Goal: Information Seeking & Learning: Learn about a topic

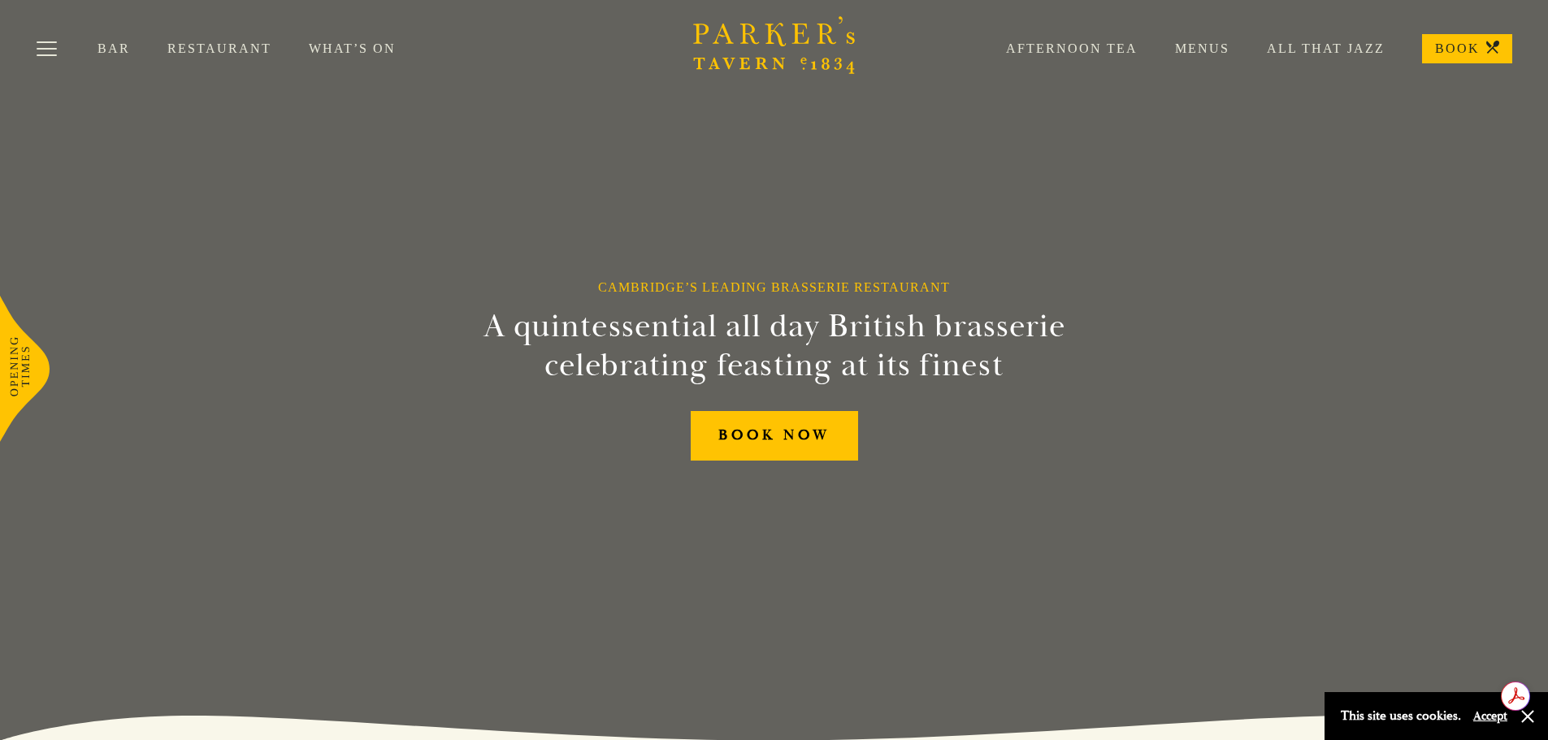
click at [208, 54] on link "Restaurant" at bounding box center [237, 49] width 141 height 16
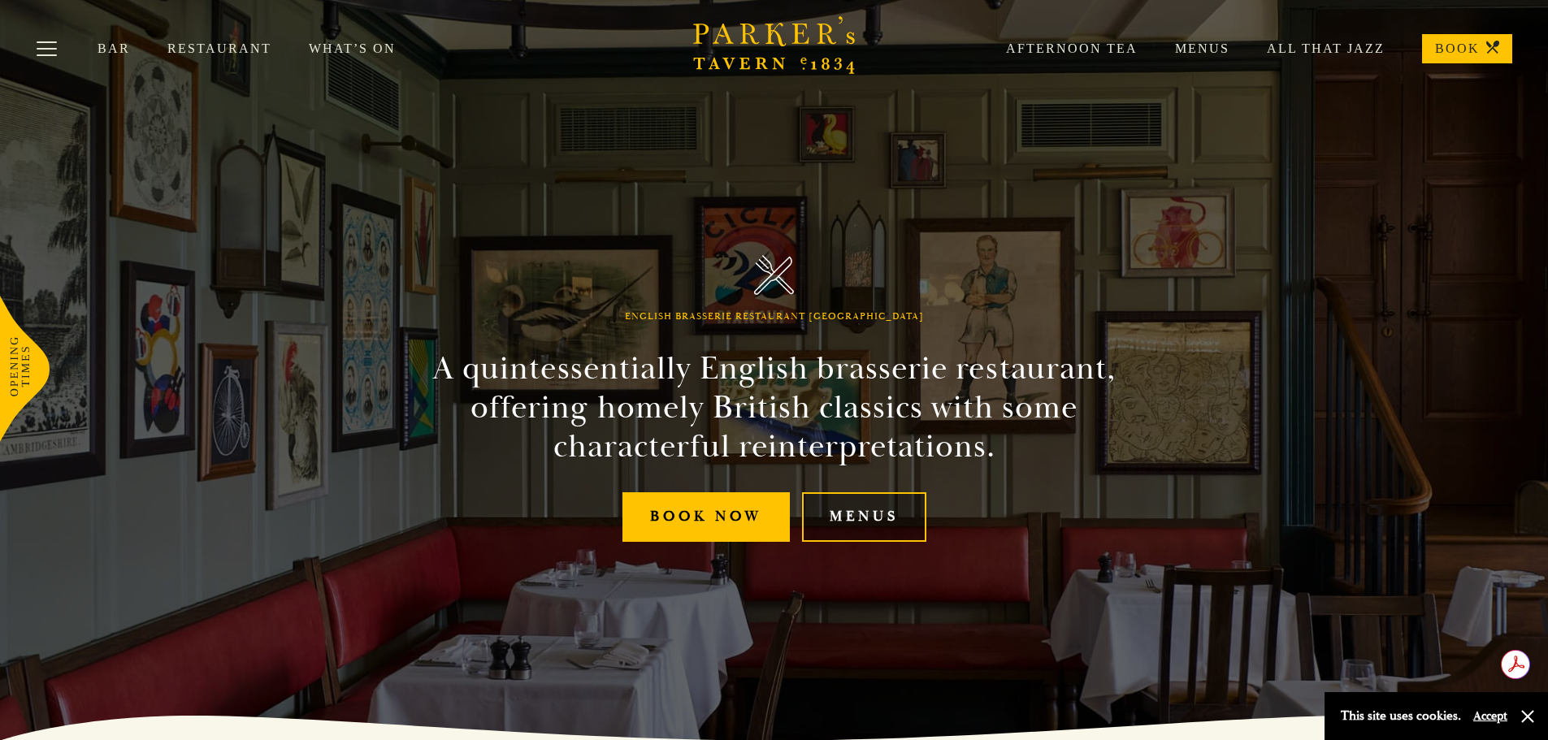
click at [892, 519] on link "Menus" at bounding box center [864, 517] width 124 height 50
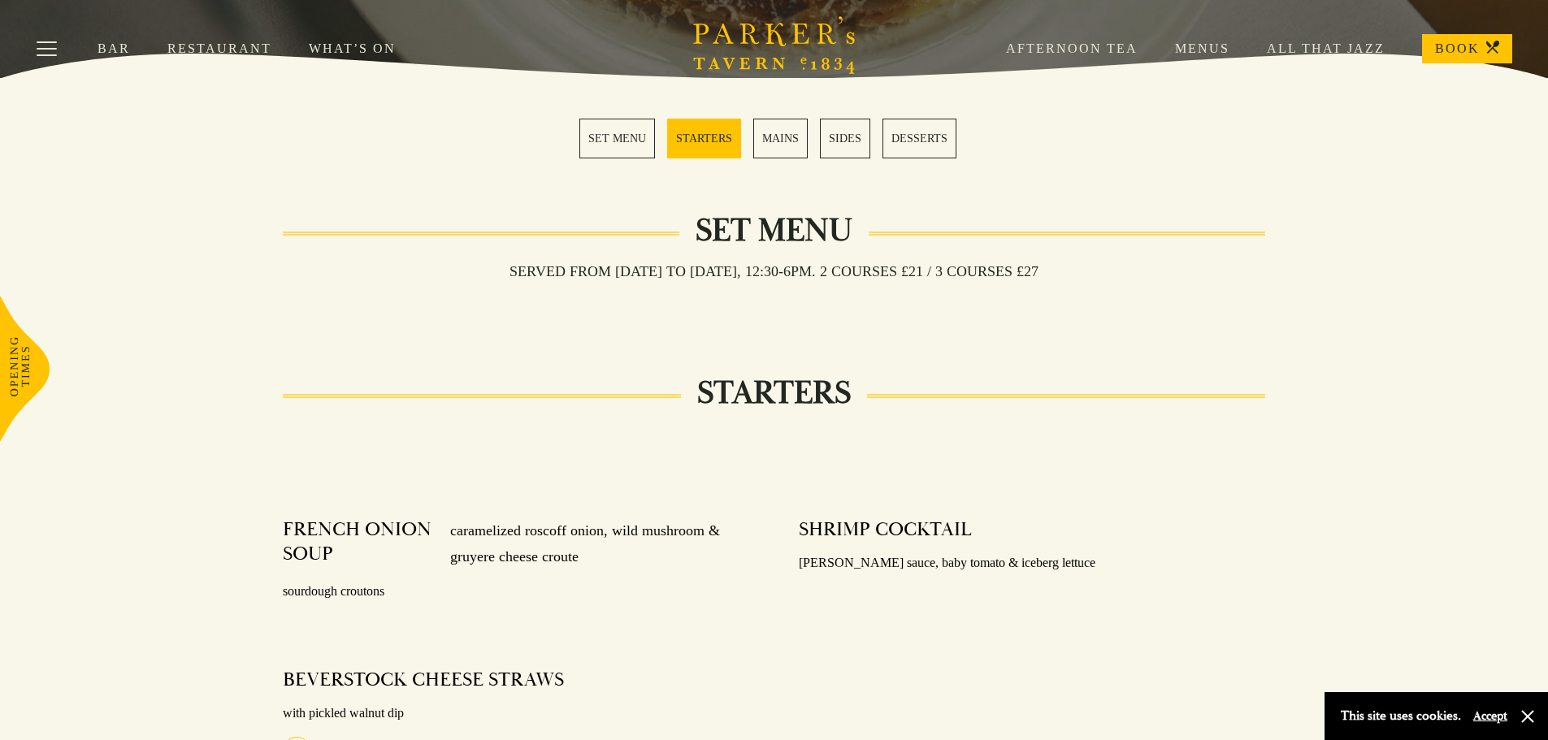
scroll to position [406, 0]
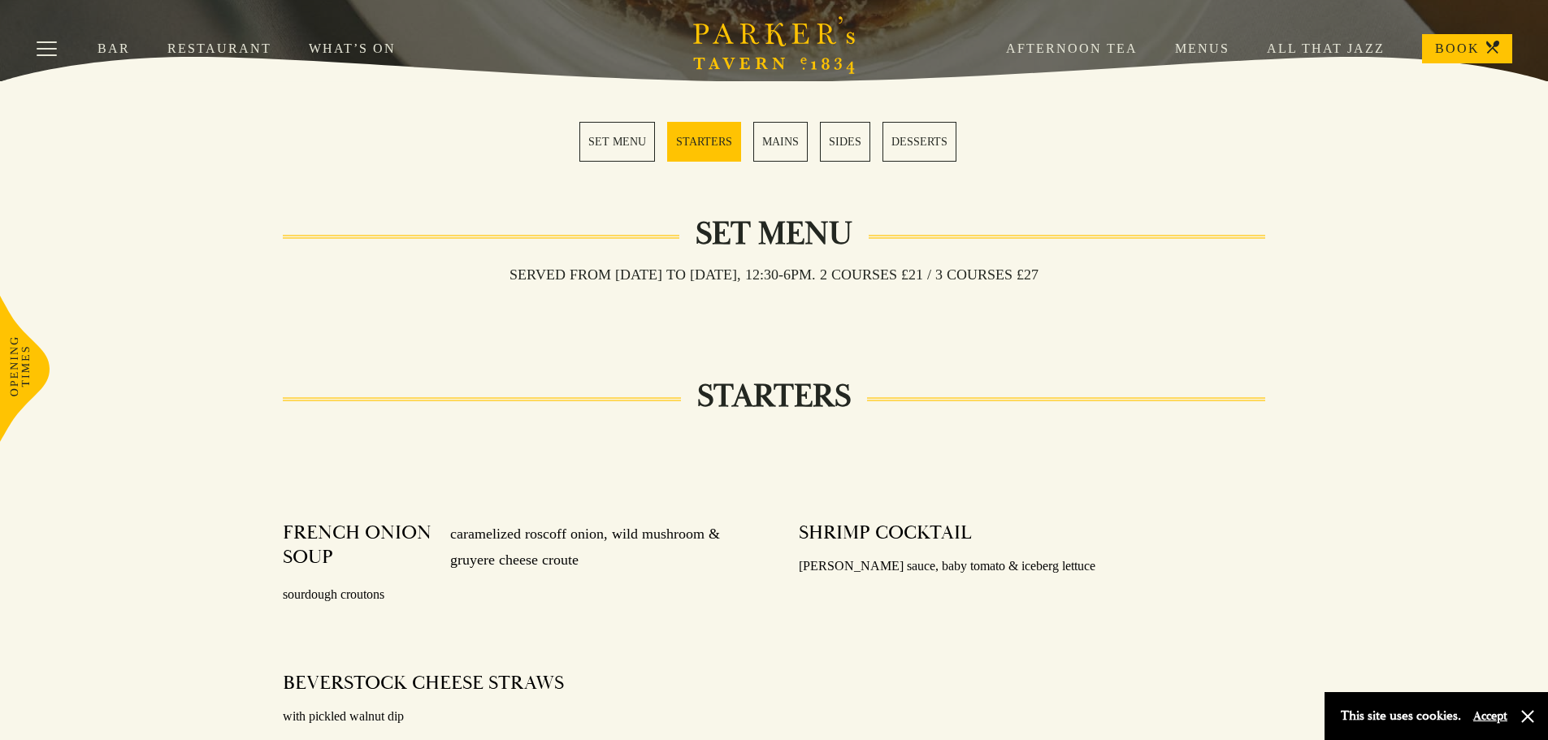
click at [791, 138] on link "MAINS" at bounding box center [780, 142] width 54 height 40
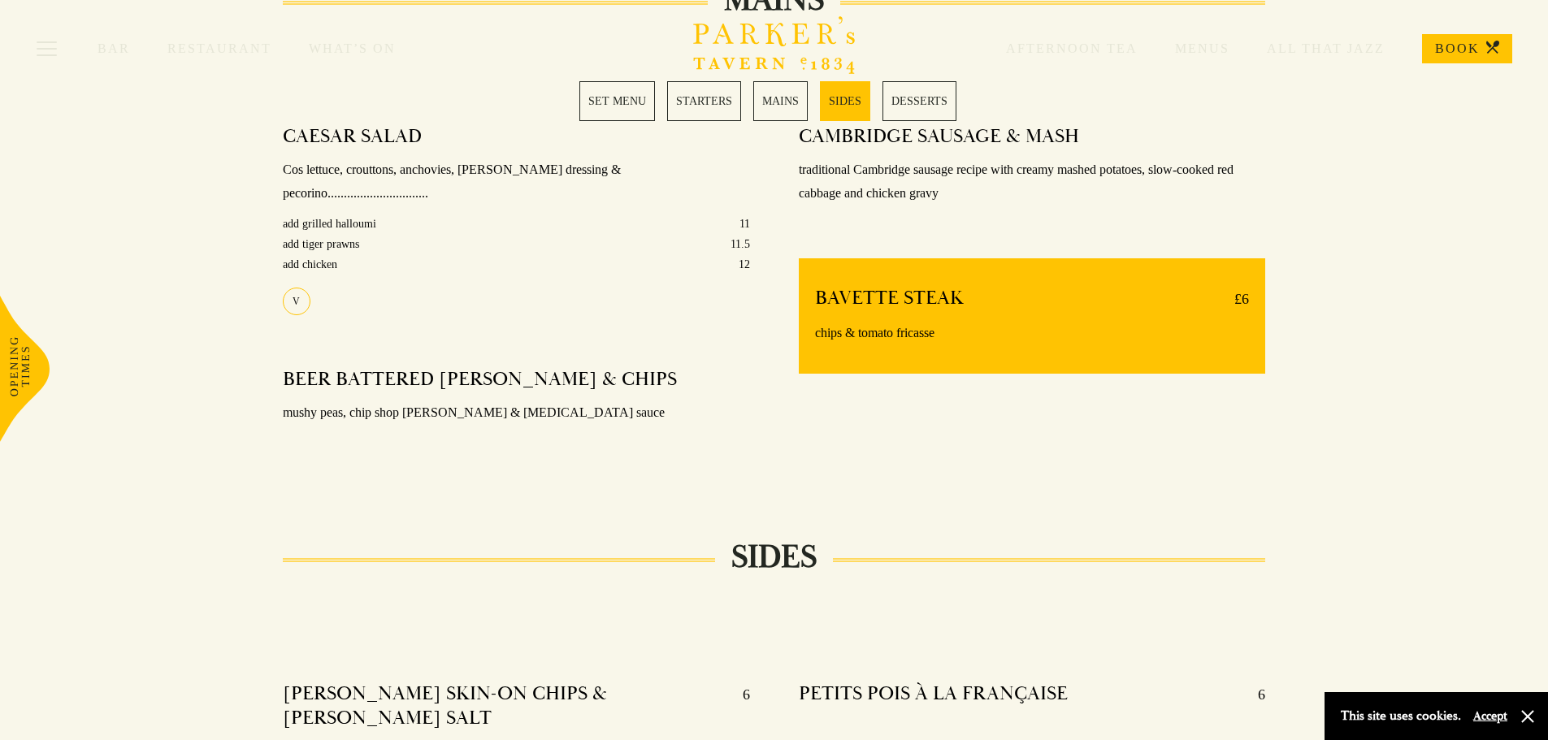
scroll to position [1051, 0]
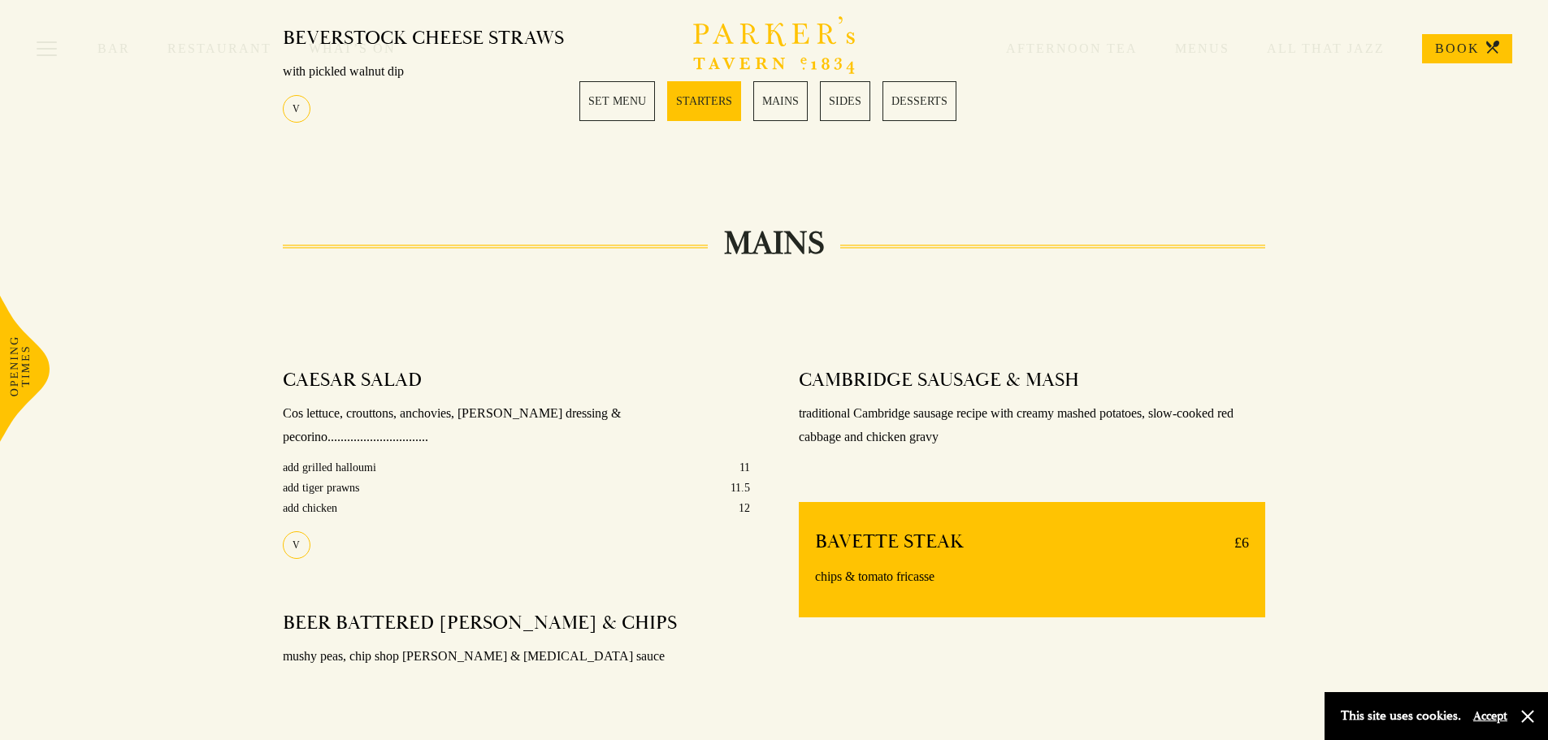
click at [620, 112] on link "SET MENU" at bounding box center [617, 101] width 76 height 40
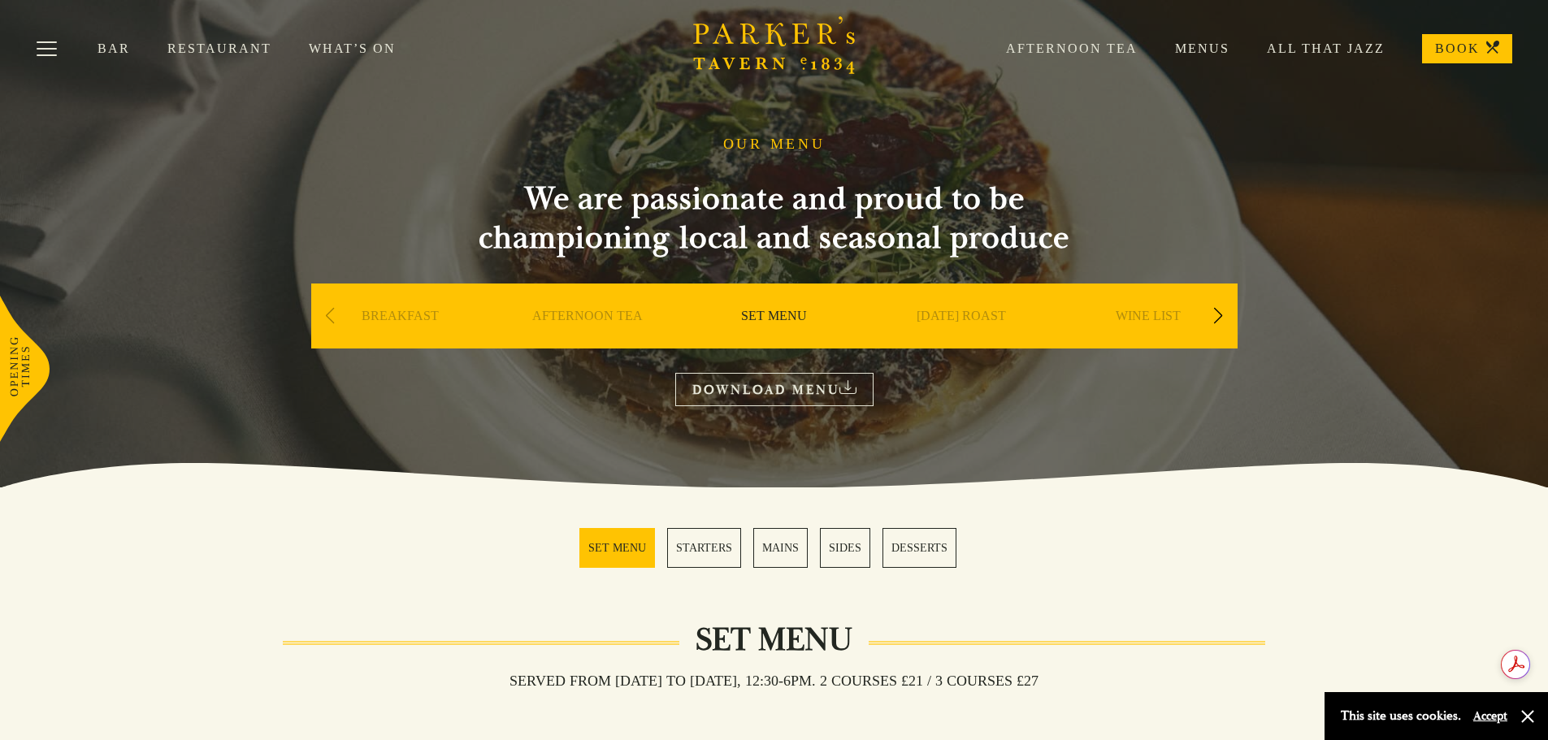
click at [330, 317] on div "Previous slide" at bounding box center [330, 316] width 22 height 36
click at [1220, 314] on div "Next slide" at bounding box center [1218, 316] width 22 height 36
click at [973, 314] on link "A LA CARTE" at bounding box center [961, 340] width 76 height 65
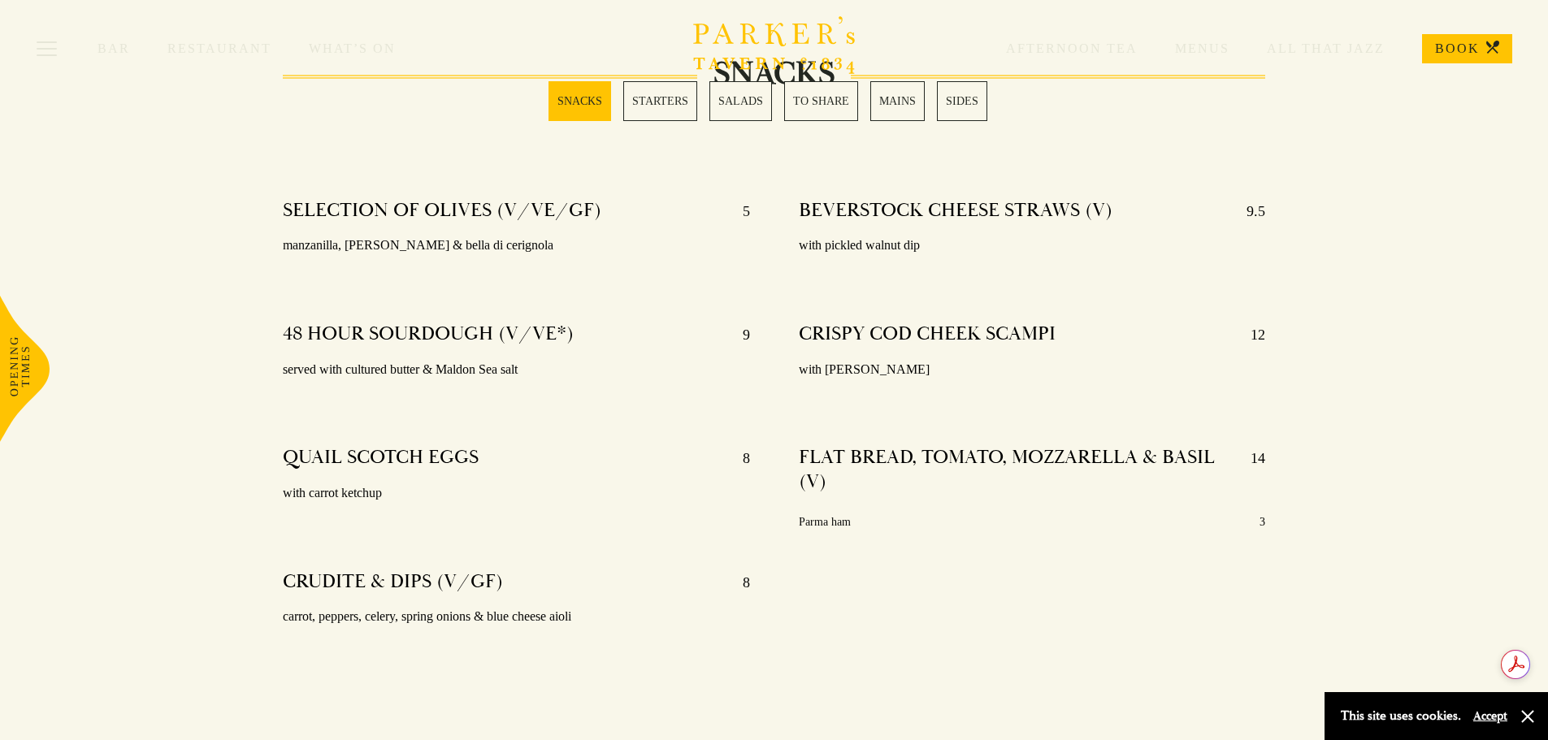
scroll to position [569, 0]
click at [889, 101] on link "MAINS" at bounding box center [897, 101] width 54 height 40
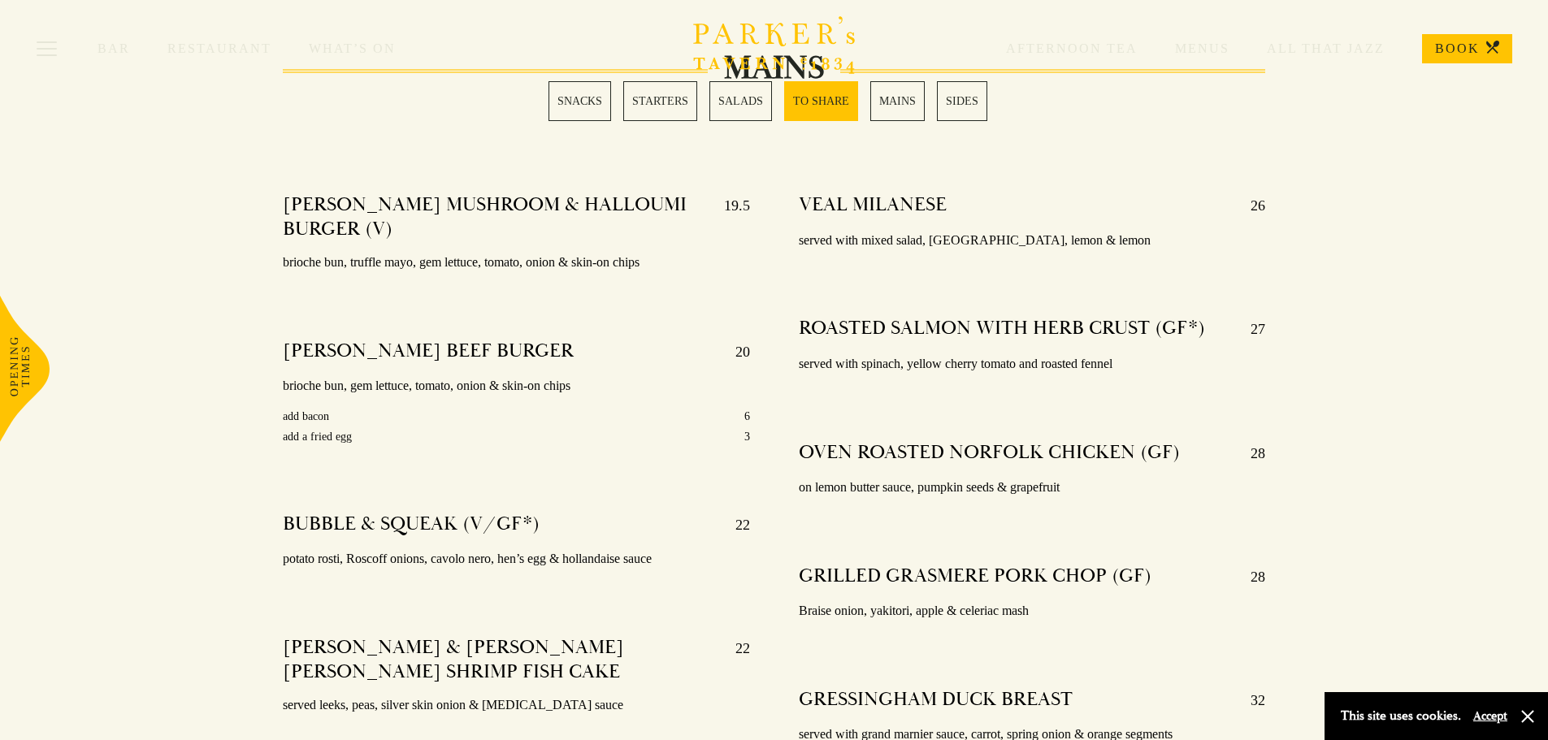
scroll to position [2709, 0]
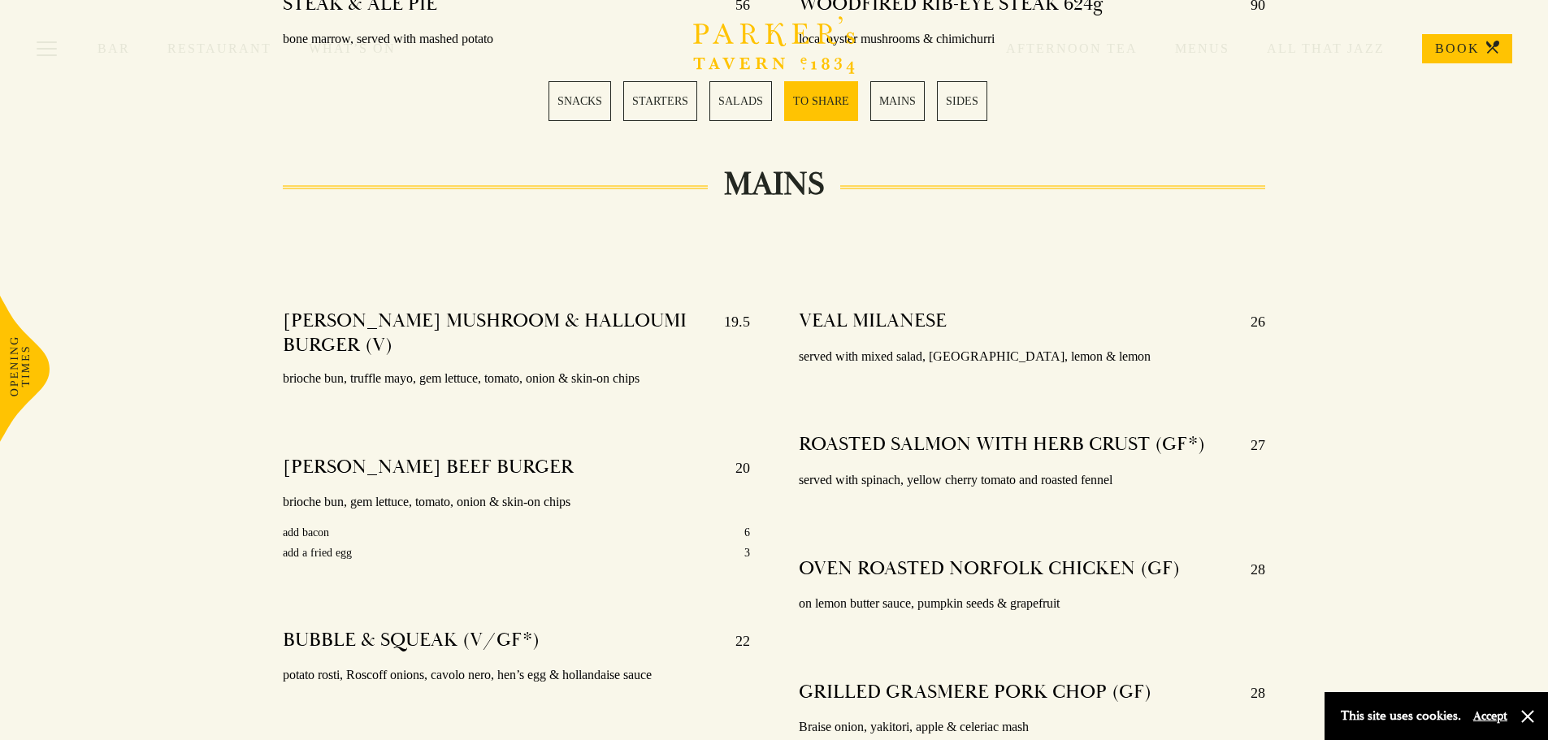
click at [743, 98] on link "SALADS" at bounding box center [740, 101] width 63 height 40
